Goal: Transaction & Acquisition: Purchase product/service

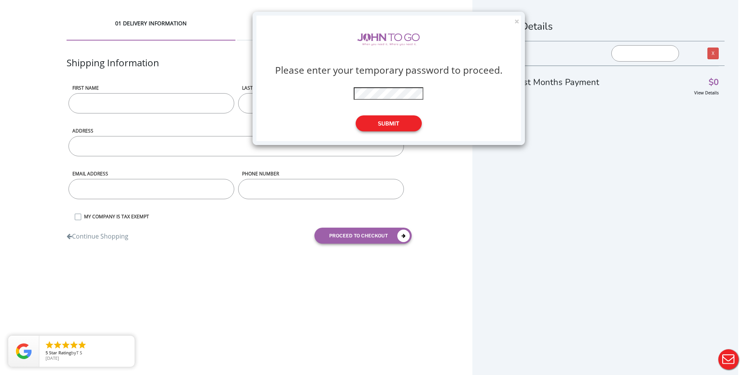
click at [391, 123] on button "Submit" at bounding box center [389, 123] width 66 height 16
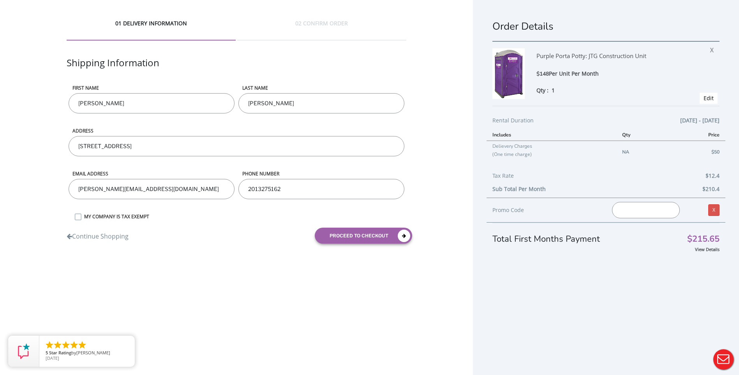
click at [640, 220] on div "Promo Code Invalid promo code. X" at bounding box center [605, 209] width 239 height 25
click at [640, 213] on input "text" at bounding box center [646, 210] width 68 height 16
click at [346, 240] on button "proceed to checkout" at bounding box center [363, 235] width 97 height 16
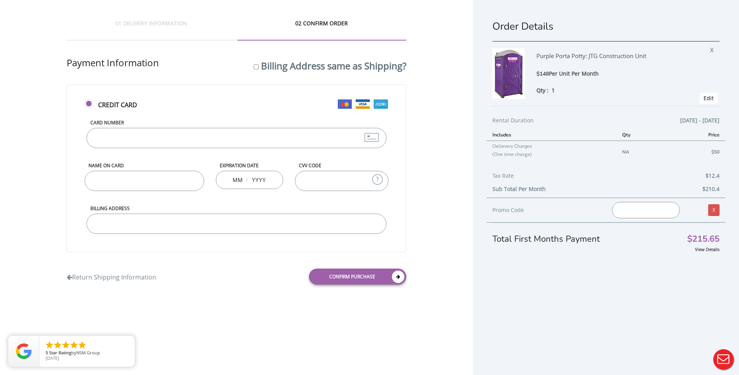
click at [140, 224] on input "Billing Address" at bounding box center [236, 223] width 300 height 20
type input "[STREET_ADDRESS]"
click at [170, 181] on input "Name on Card" at bounding box center [144, 181] width 120 height 20
type input "[PERSON_NAME]"
click at [156, 136] on input "Card Number" at bounding box center [236, 138] width 300 height 20
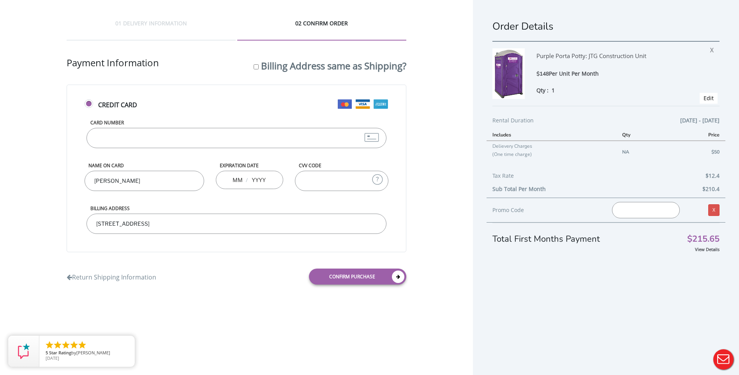
type input "[CREDIT_CARD_NUMBER]"
click at [132, 182] on input "[PERSON_NAME]" at bounding box center [144, 181] width 120 height 20
click at [245, 179] on span "/" at bounding box center [246, 180] width 4 height 8
click at [241, 179] on input "text" at bounding box center [237, 180] width 10 height 16
click at [234, 180] on input "text" at bounding box center [237, 180] width 10 height 16
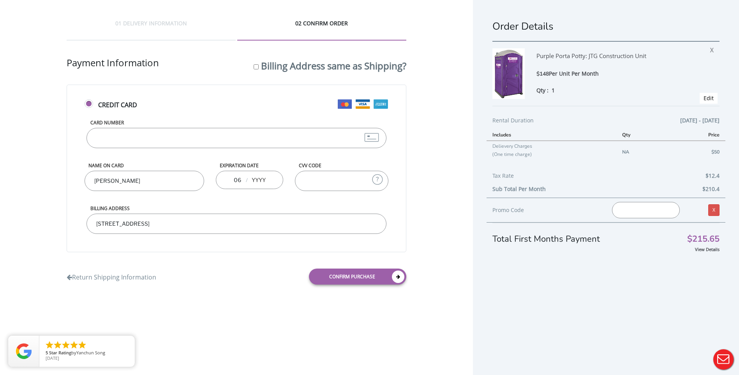
type input "06"
click at [268, 180] on div "06 /" at bounding box center [249, 180] width 67 height 18
click at [264, 180] on input "text" at bounding box center [259, 180] width 16 height 16
type input "2029"
click at [320, 180] on input "CVV Code" at bounding box center [341, 181] width 93 height 20
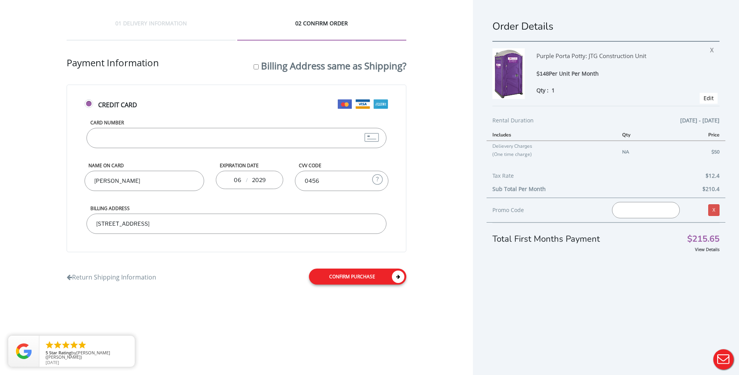
type input "0456"
click at [367, 279] on link "Confirm purchase" at bounding box center [357, 276] width 97 height 16
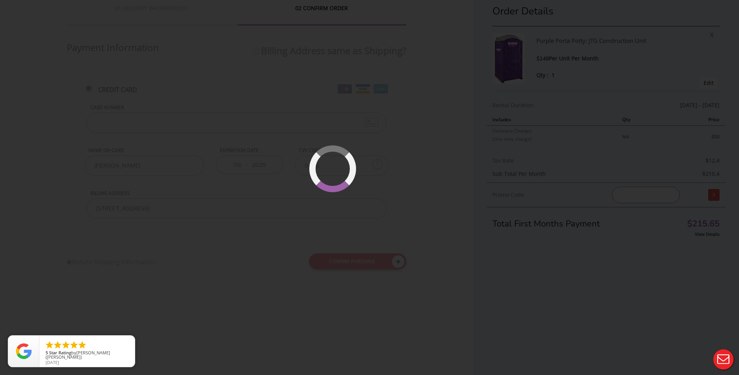
scroll to position [19, 0]
drag, startPoint x: 128, startPoint y: 345, endPoint x: 133, endPoint y: 344, distance: 4.7
click at [128, 345] on icon "close" at bounding box center [127, 343] width 8 height 8
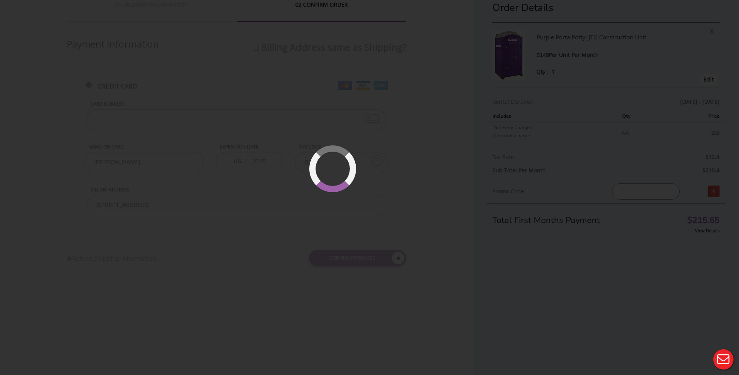
click at [308, 285] on div at bounding box center [369, 187] width 739 height 375
click at [367, 197] on div at bounding box center [355, 191] width 53 height 53
